Goal: Transaction & Acquisition: Purchase product/service

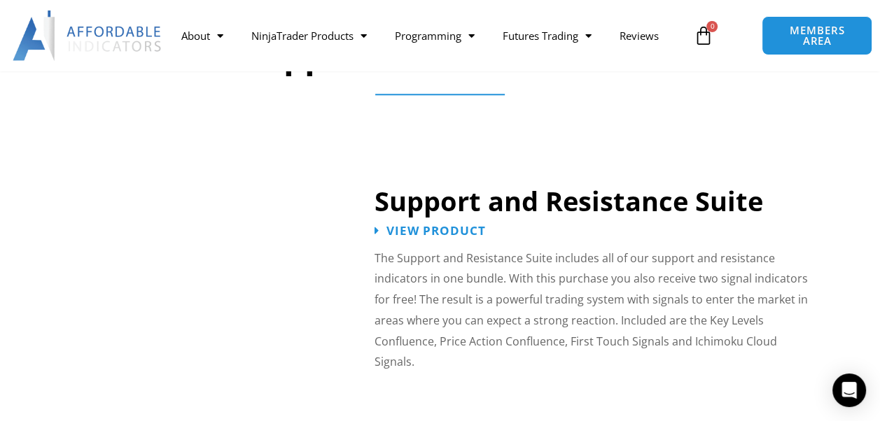
scroll to position [1200, 0]
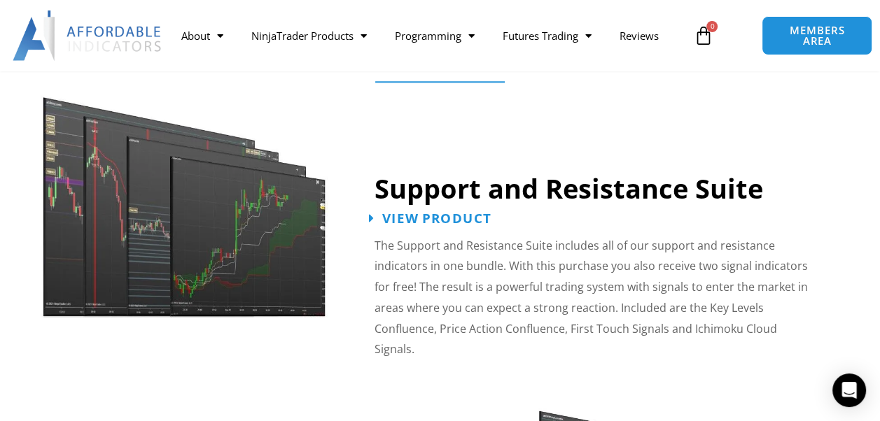
click at [443, 223] on span "View Product" at bounding box center [436, 217] width 109 height 13
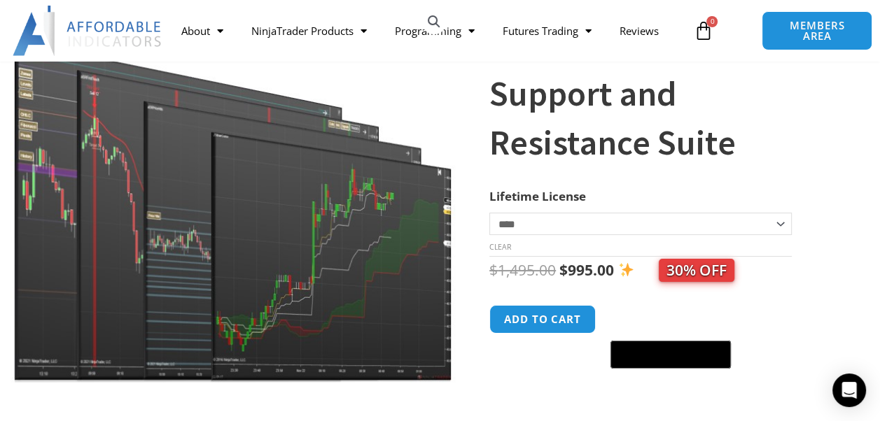
scroll to position [235, 0]
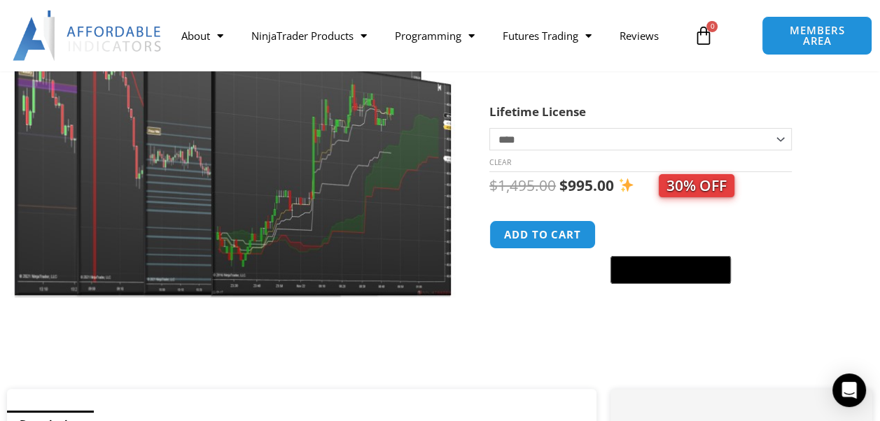
click at [779, 140] on select "**********" at bounding box center [640, 139] width 302 height 22
click at [779, 141] on select "**********" at bounding box center [640, 139] width 302 height 22
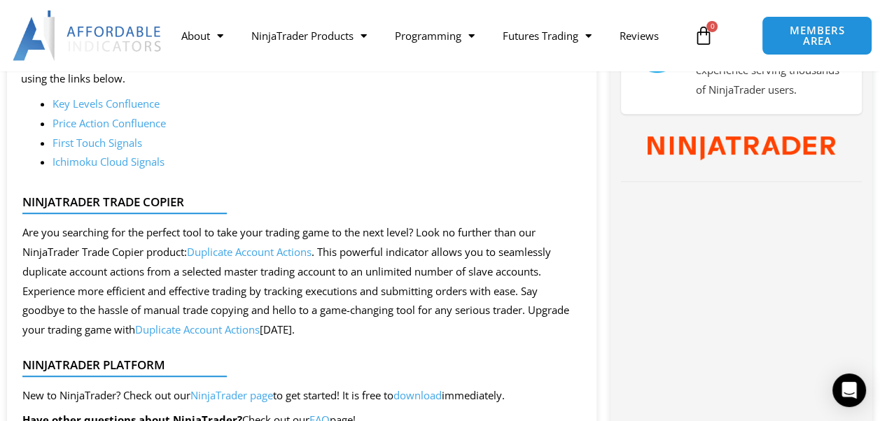
scroll to position [730, 0]
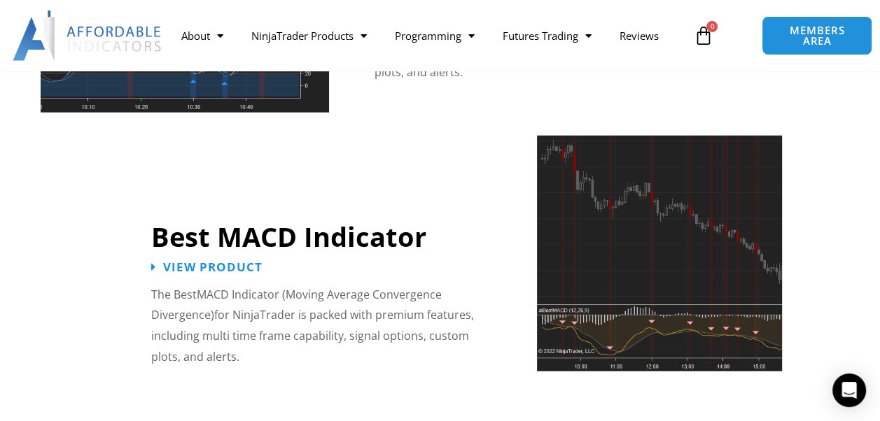
scroll to position [3081, 0]
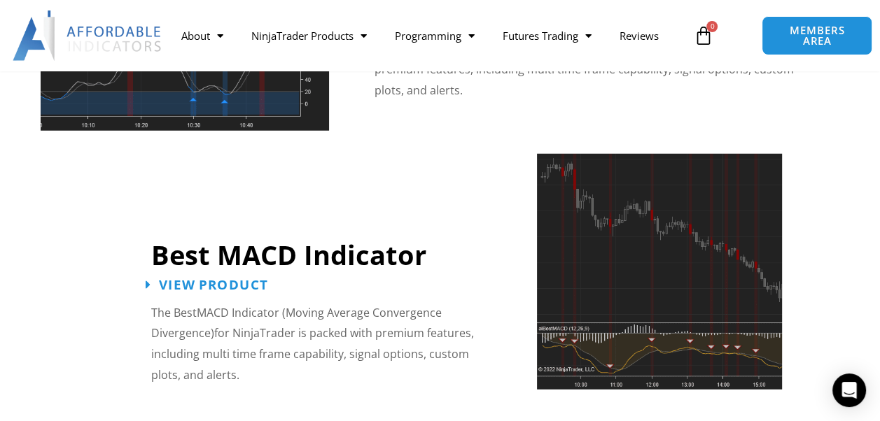
click at [245, 279] on span "View Product" at bounding box center [213, 285] width 109 height 13
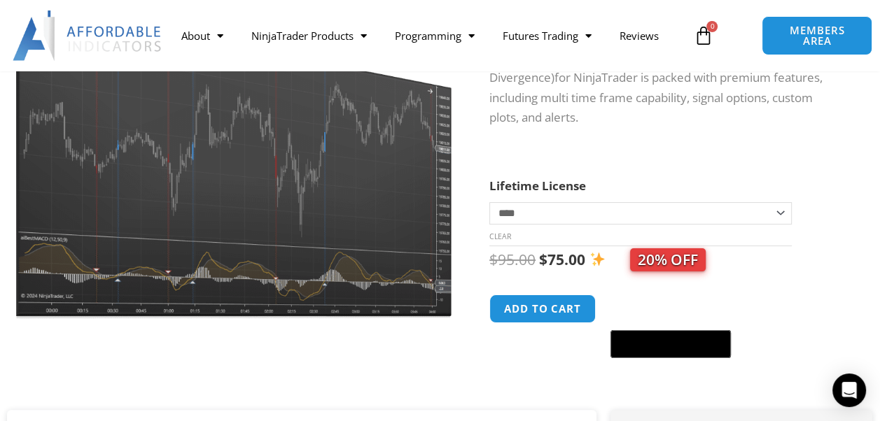
scroll to position [197, 0]
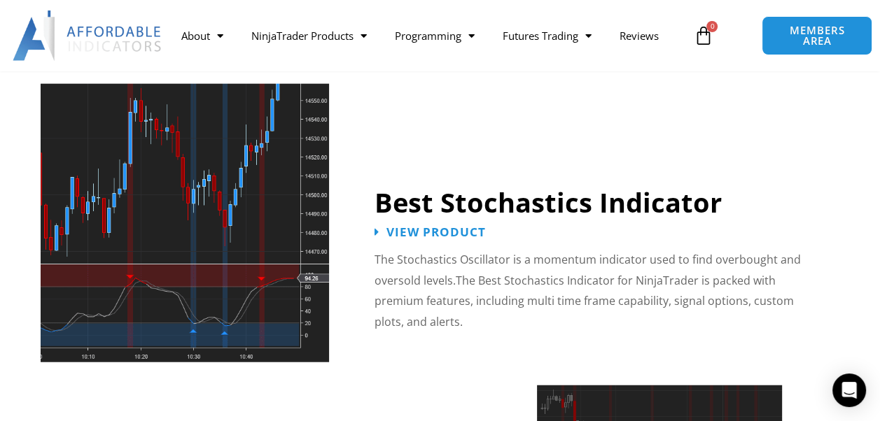
scroll to position [2825, 0]
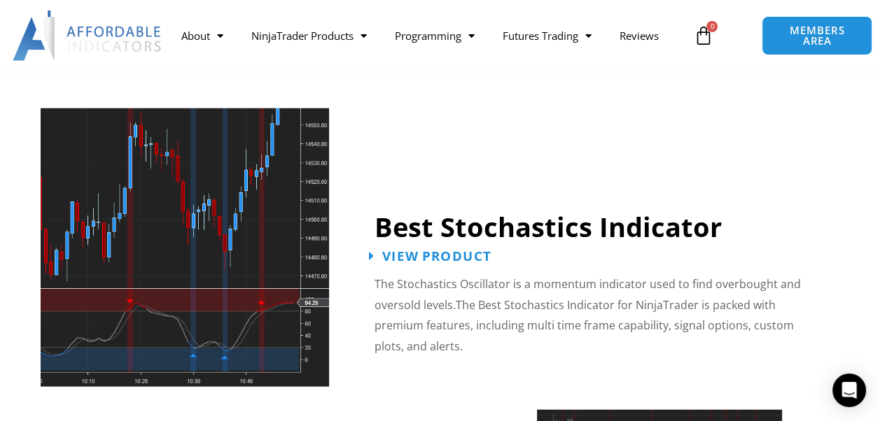
click at [406, 250] on span "View Product" at bounding box center [436, 256] width 109 height 13
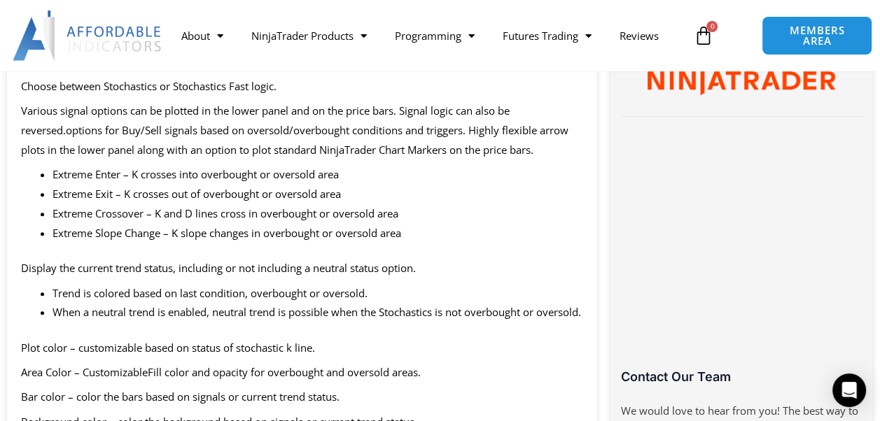
scroll to position [792, 0]
